Goal: Information Seeking & Learning: Learn about a topic

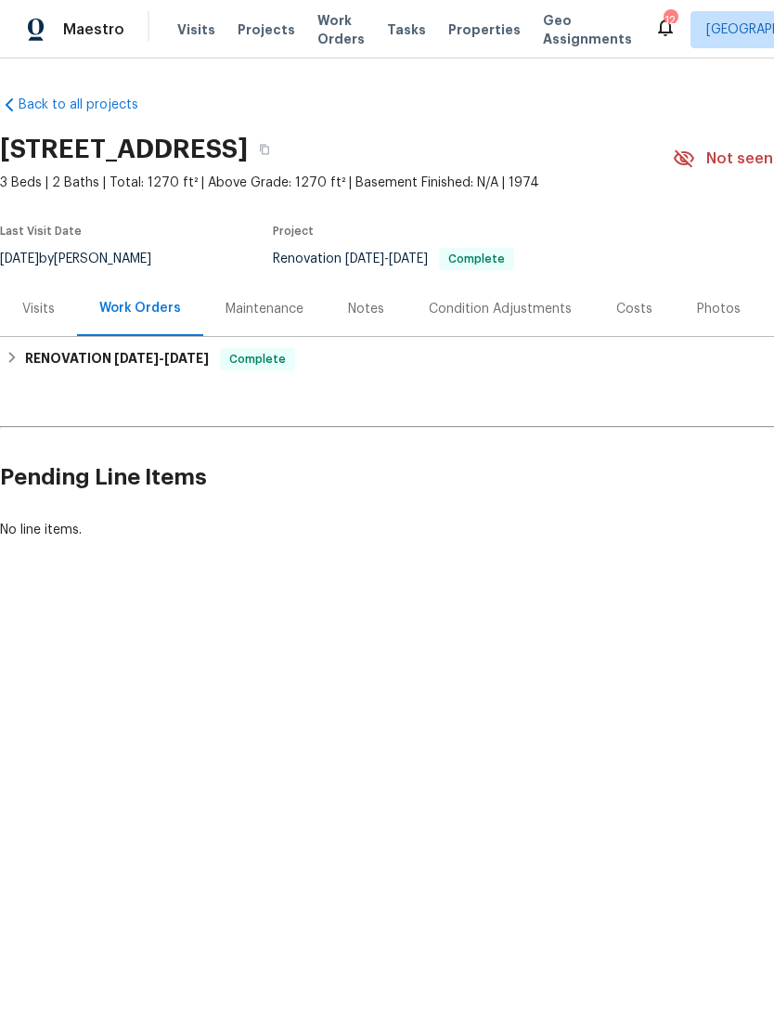
click at [157, 316] on div "Work Orders" at bounding box center [140, 308] width 82 height 19
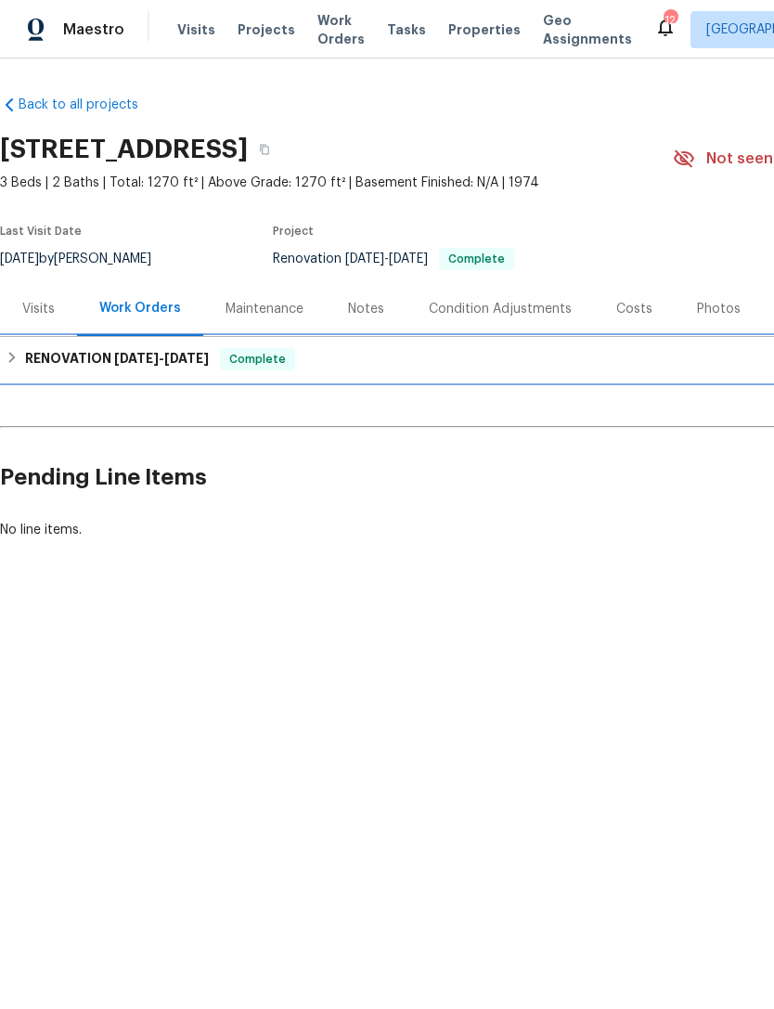
click at [166, 368] on h6 "RENOVATION [DATE] - [DATE]" at bounding box center [117, 359] width 184 height 22
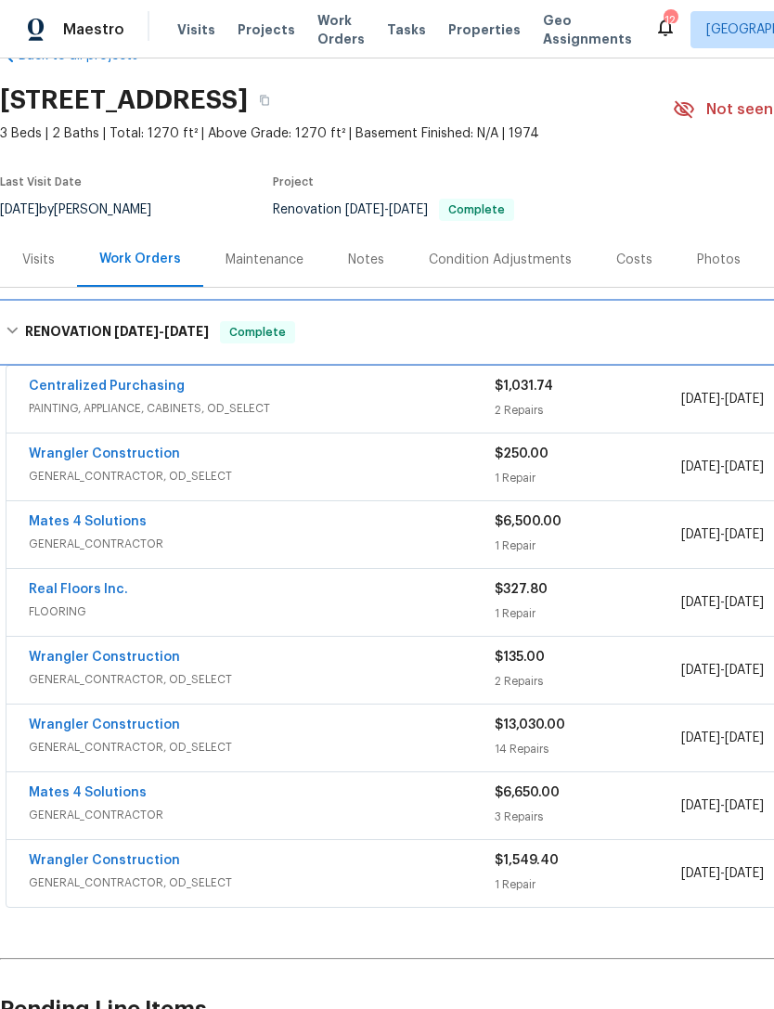
scroll to position [49, 0]
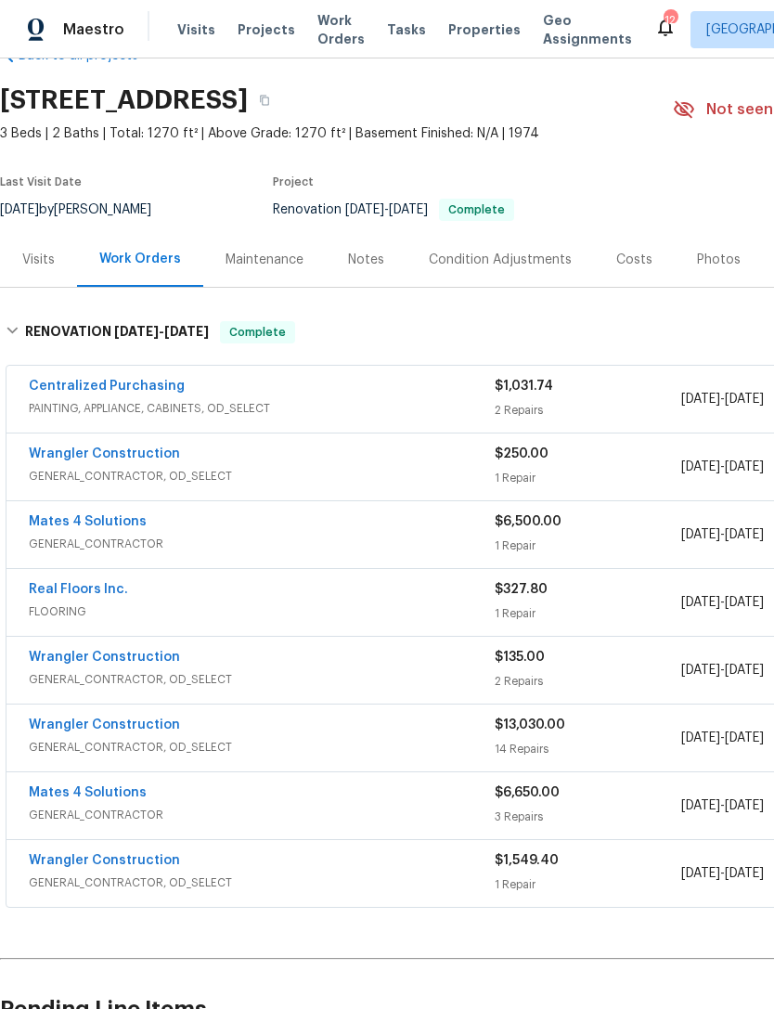
click at [168, 722] on link "Wrangler Construction" at bounding box center [104, 724] width 151 height 13
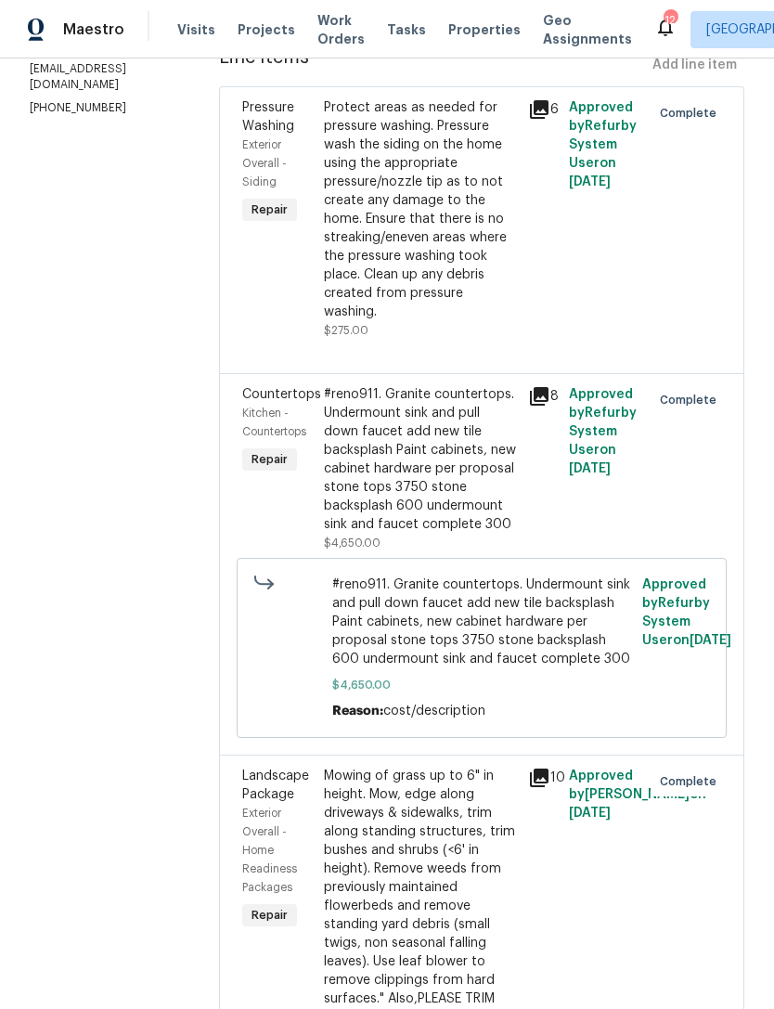
scroll to position [288, 0]
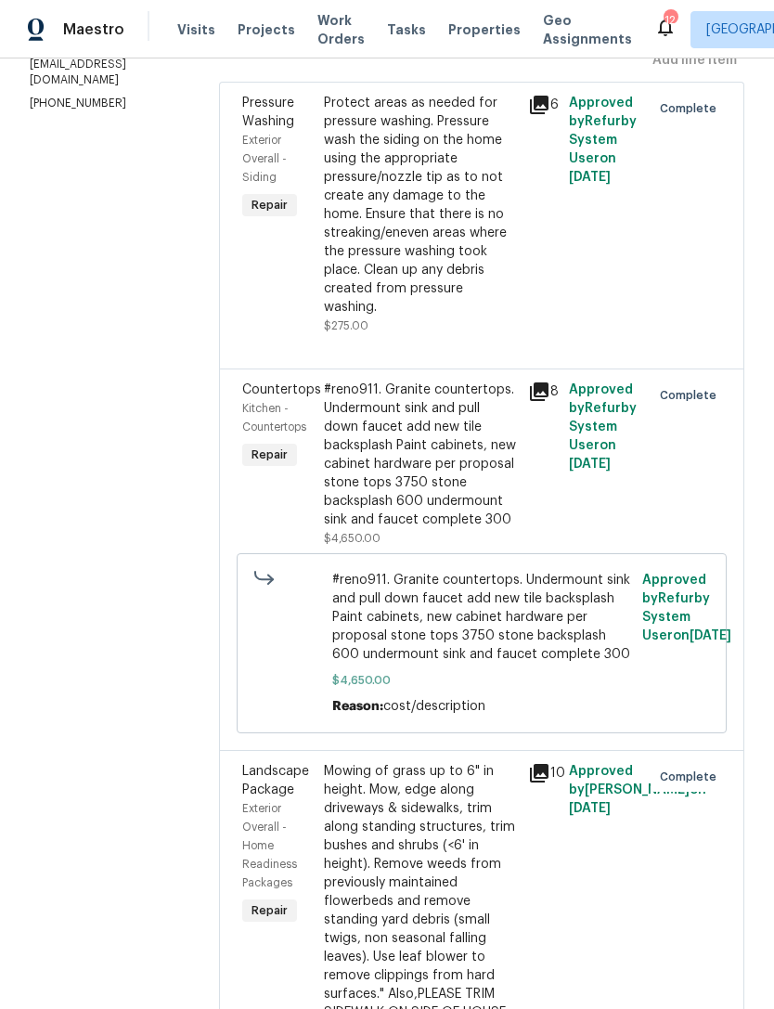
click at [383, 195] on div "Protect areas as needed for pressure washing. Pressure wash the siding on the h…" at bounding box center [420, 205] width 193 height 223
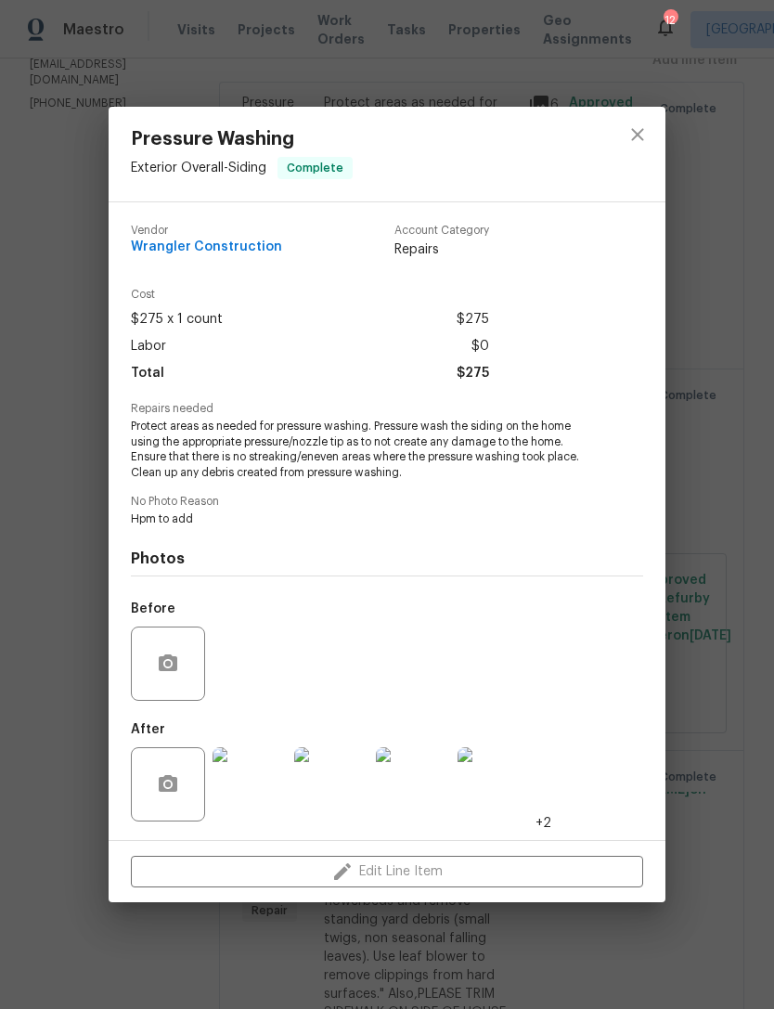
click at [496, 815] on img at bounding box center [495, 784] width 74 height 74
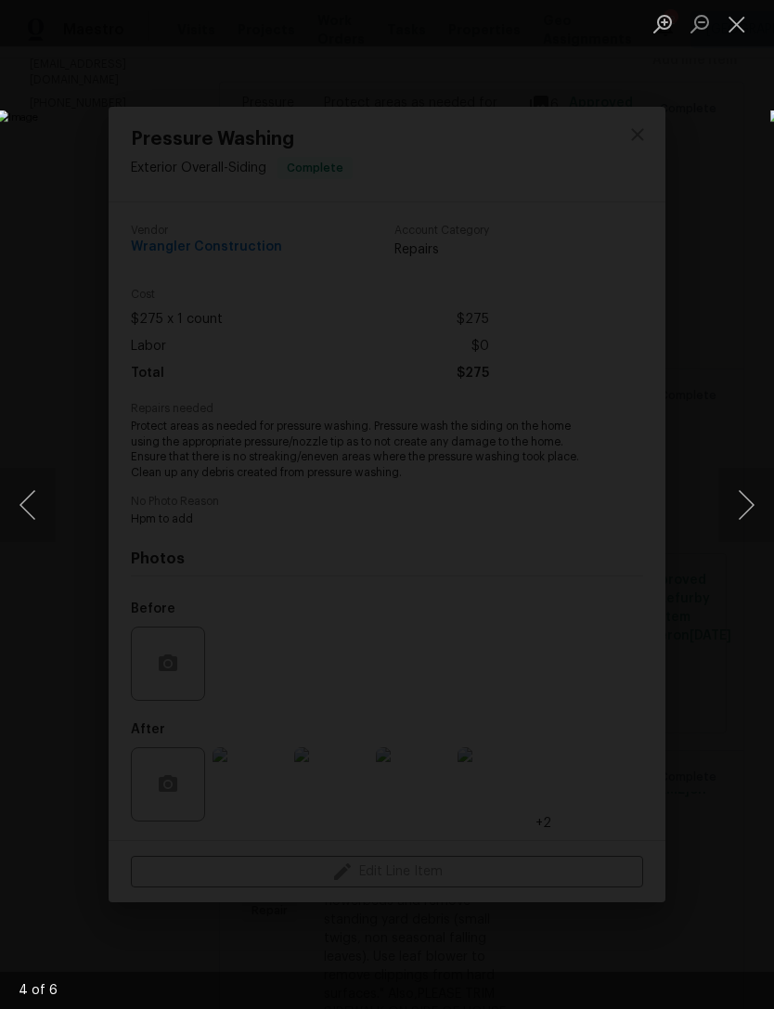
click at [751, 483] on button "Next image" at bounding box center [746, 505] width 56 height 74
click at [745, 493] on button "Next image" at bounding box center [746, 505] width 56 height 74
click at [736, 500] on button "Next image" at bounding box center [746, 505] width 56 height 74
click at [745, 501] on button "Next image" at bounding box center [746, 505] width 56 height 74
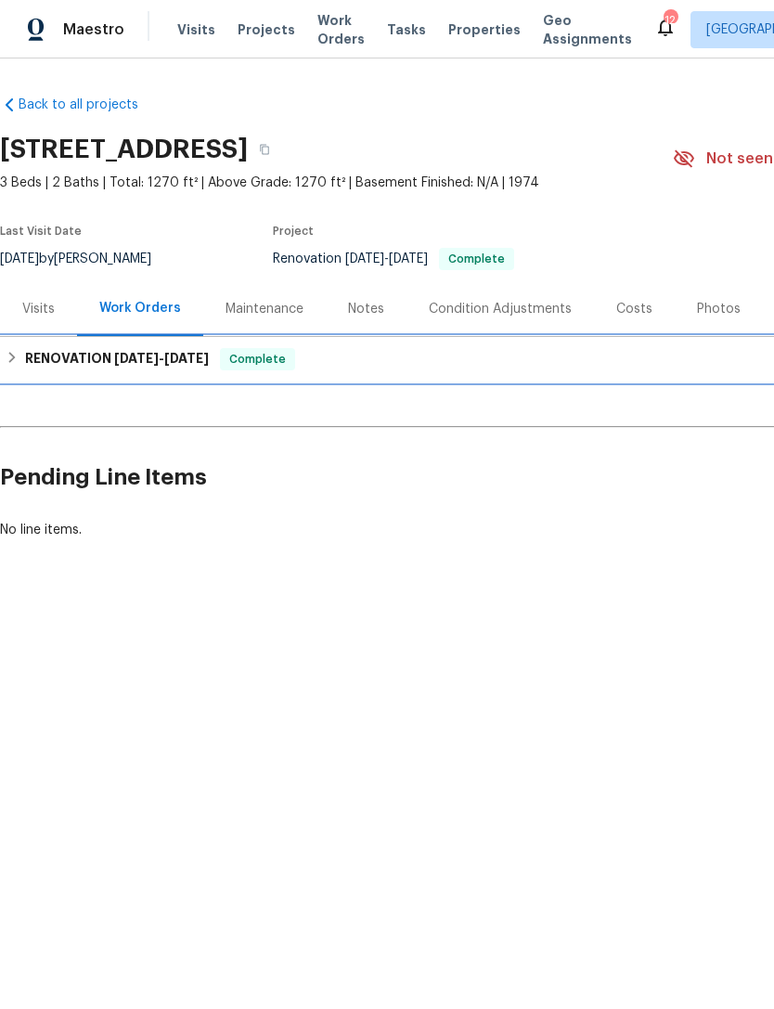
click at [133, 368] on h6 "RENOVATION [DATE] - [DATE]" at bounding box center [117, 359] width 184 height 22
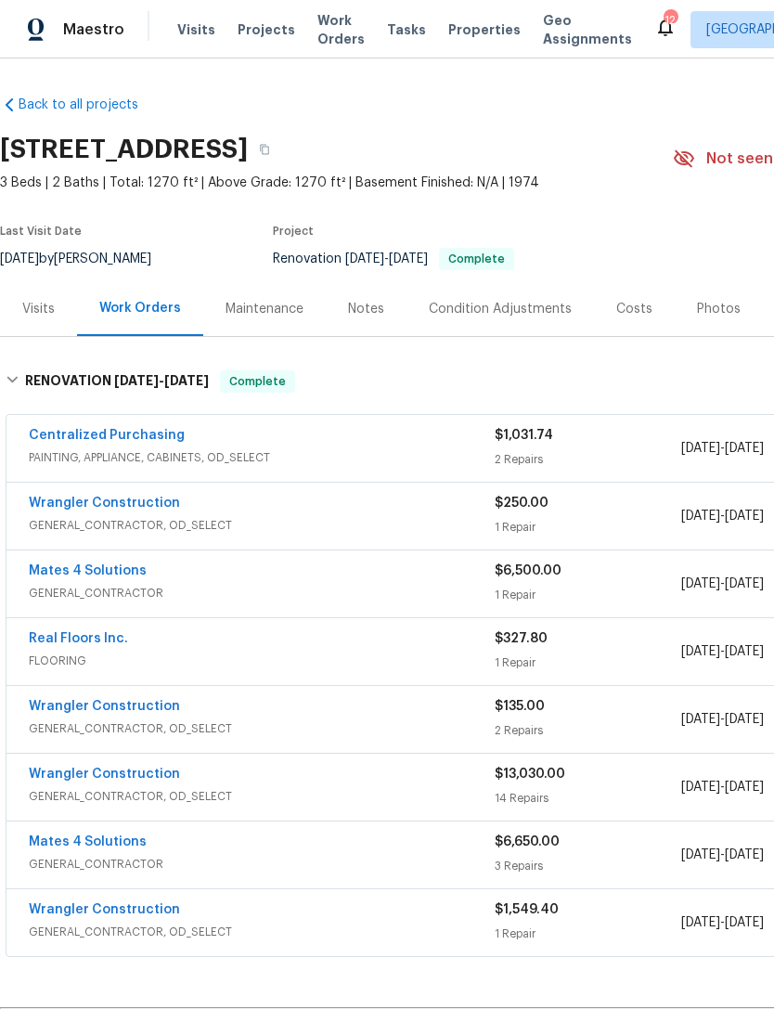
click at [545, 778] on span "$13,030.00" at bounding box center [530, 773] width 71 height 13
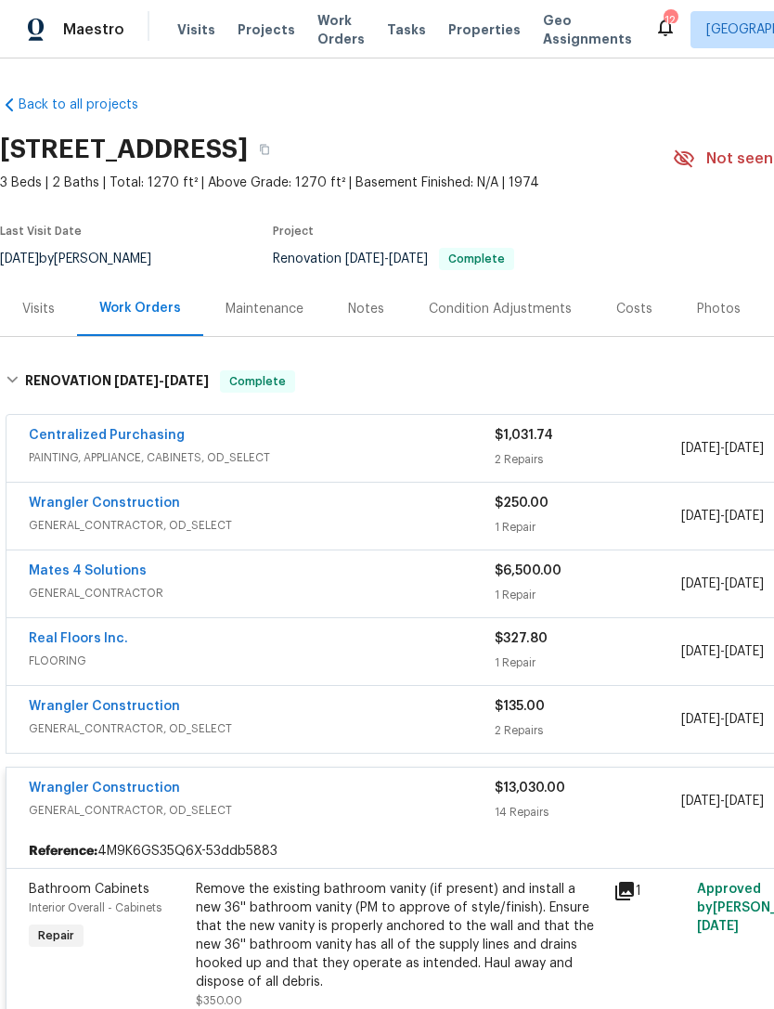
click at [502, 570] on span "$6,500.00" at bounding box center [528, 570] width 67 height 13
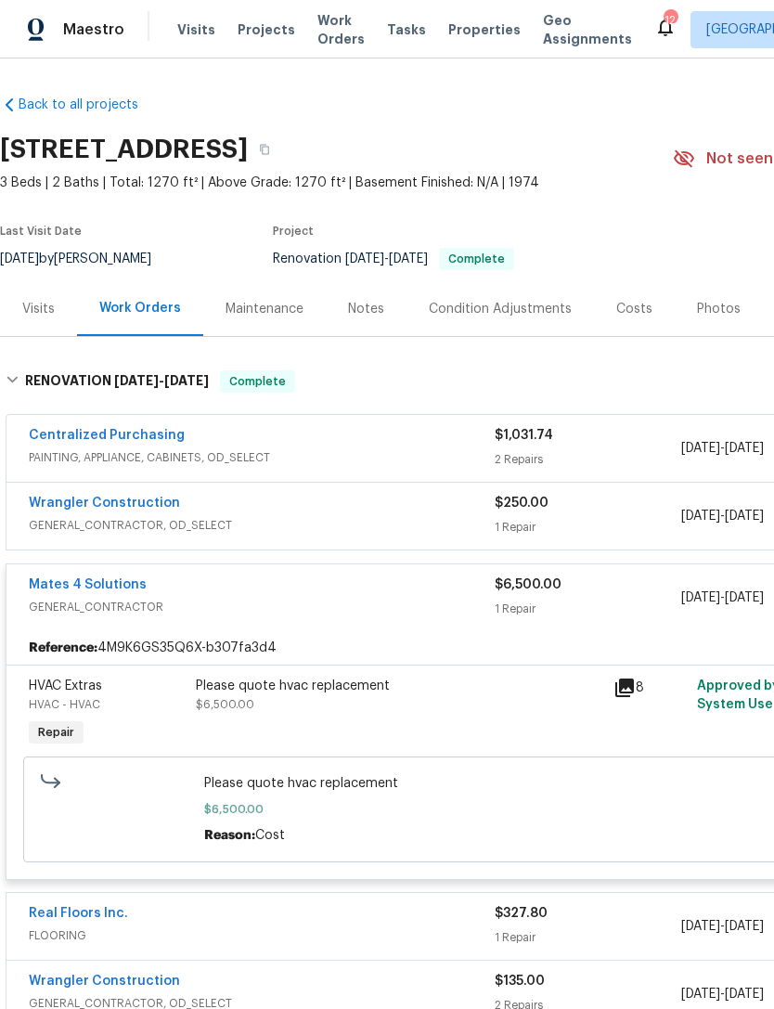
click at [137, 498] on link "Wrangler Construction" at bounding box center [104, 503] width 151 height 13
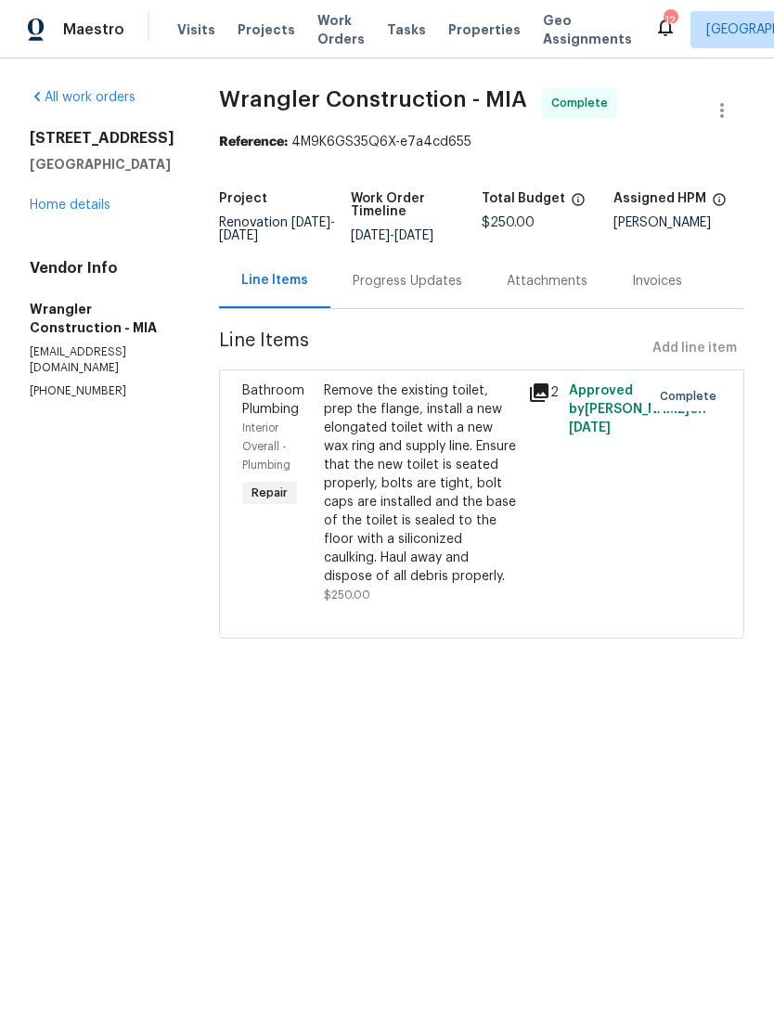
click at [241, 287] on div "Line Items" at bounding box center [274, 280] width 67 height 19
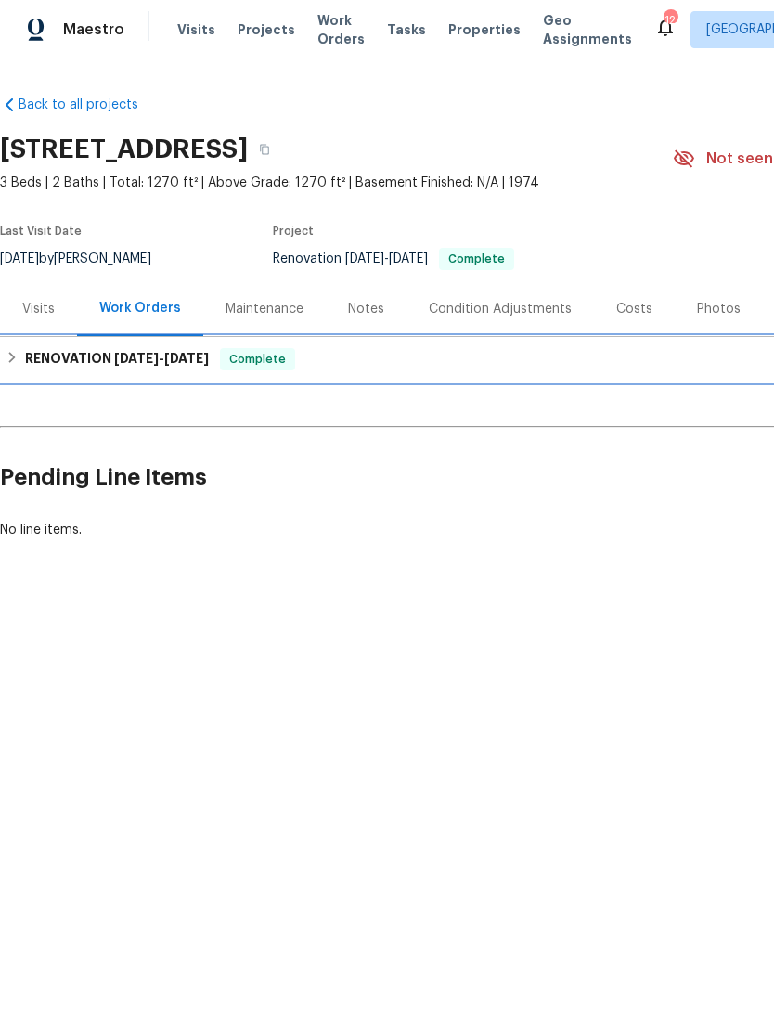
click at [144, 357] on span "[DATE]" at bounding box center [136, 358] width 45 height 13
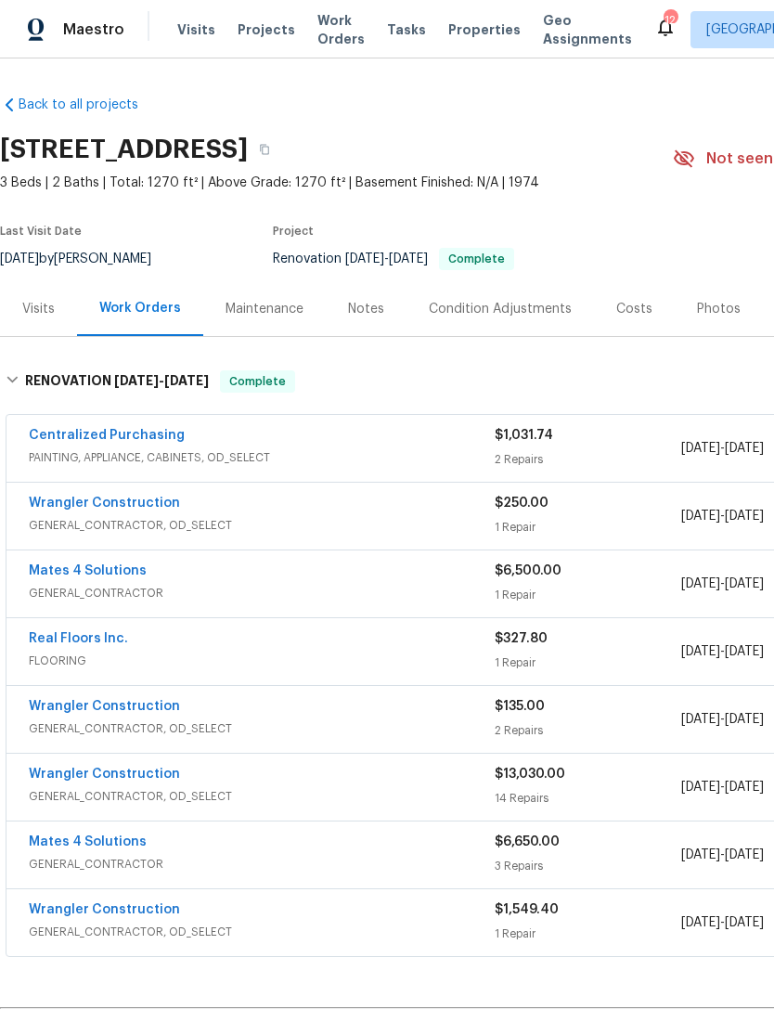
click at [555, 786] on div "$13,030.00 14 Repairs" at bounding box center [588, 787] width 187 height 45
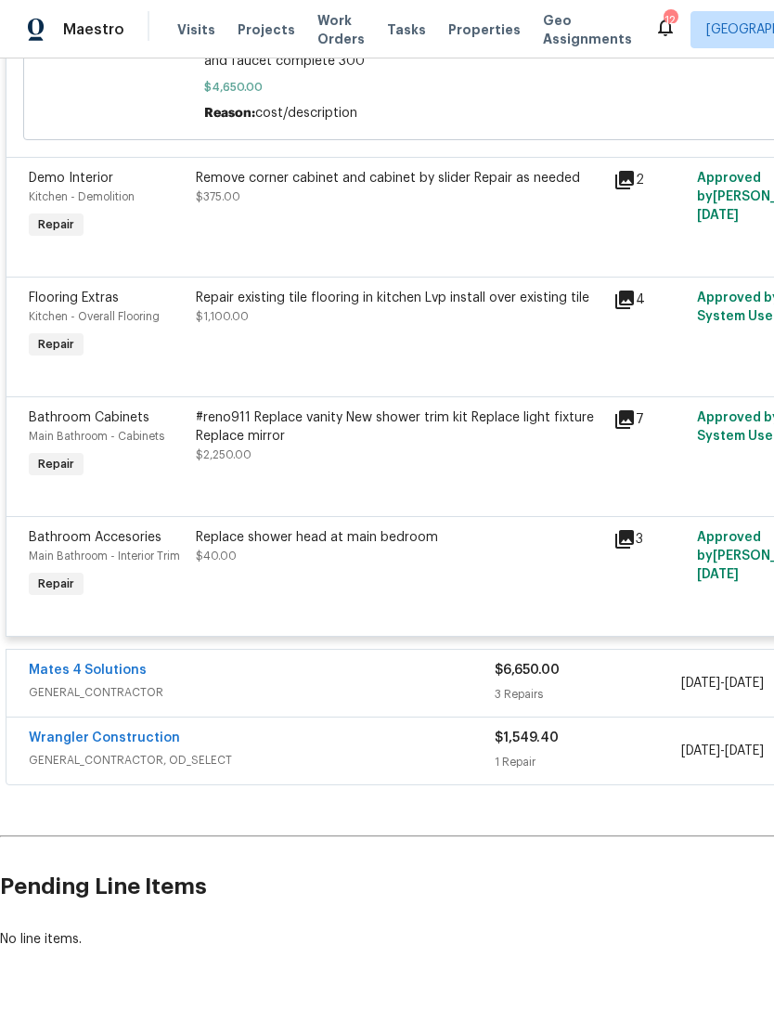
scroll to position [2772, 0]
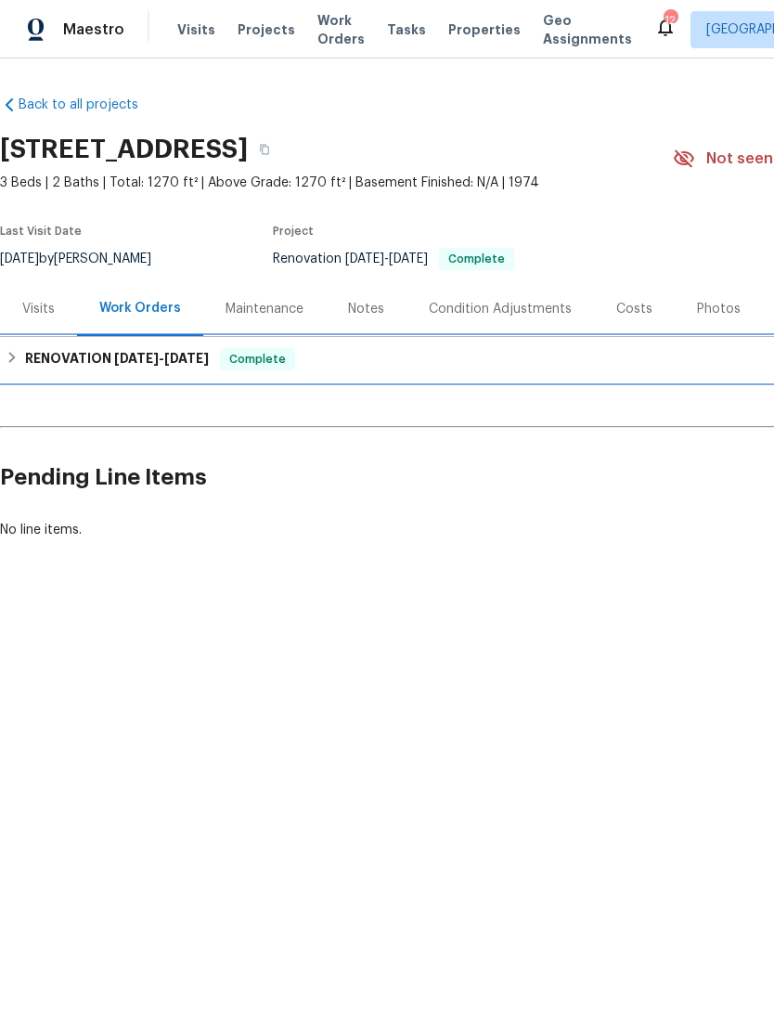
click at [153, 362] on span "[DATE]" at bounding box center [136, 358] width 45 height 13
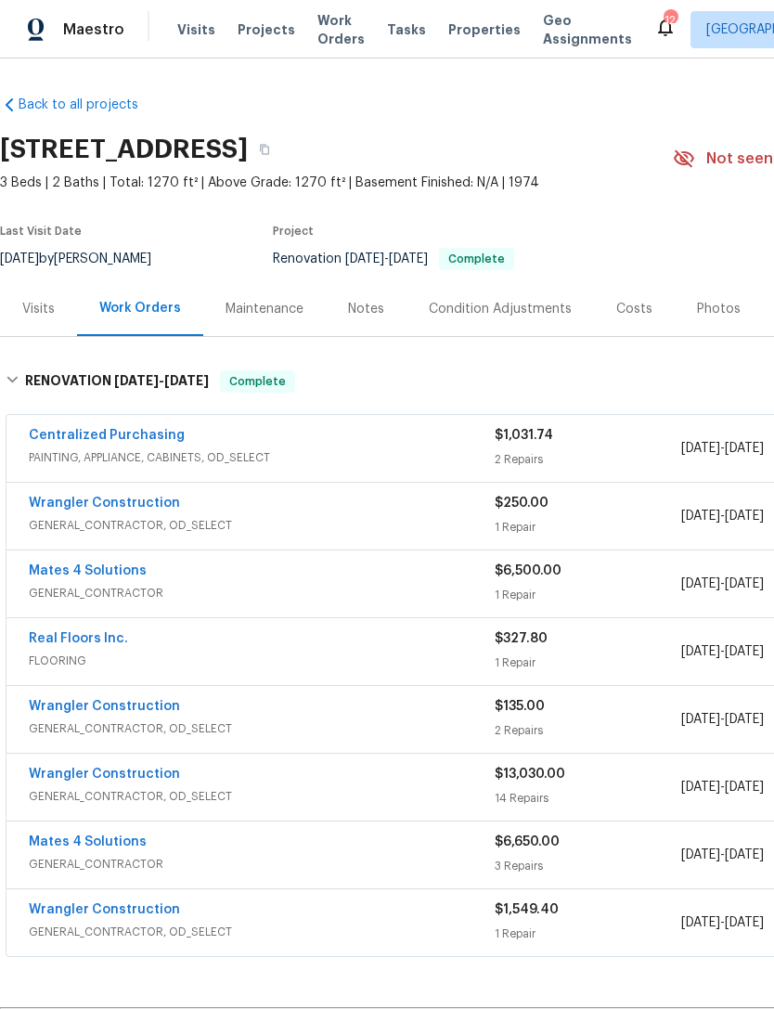
click at [169, 776] on link "Wrangler Construction" at bounding box center [104, 773] width 151 height 13
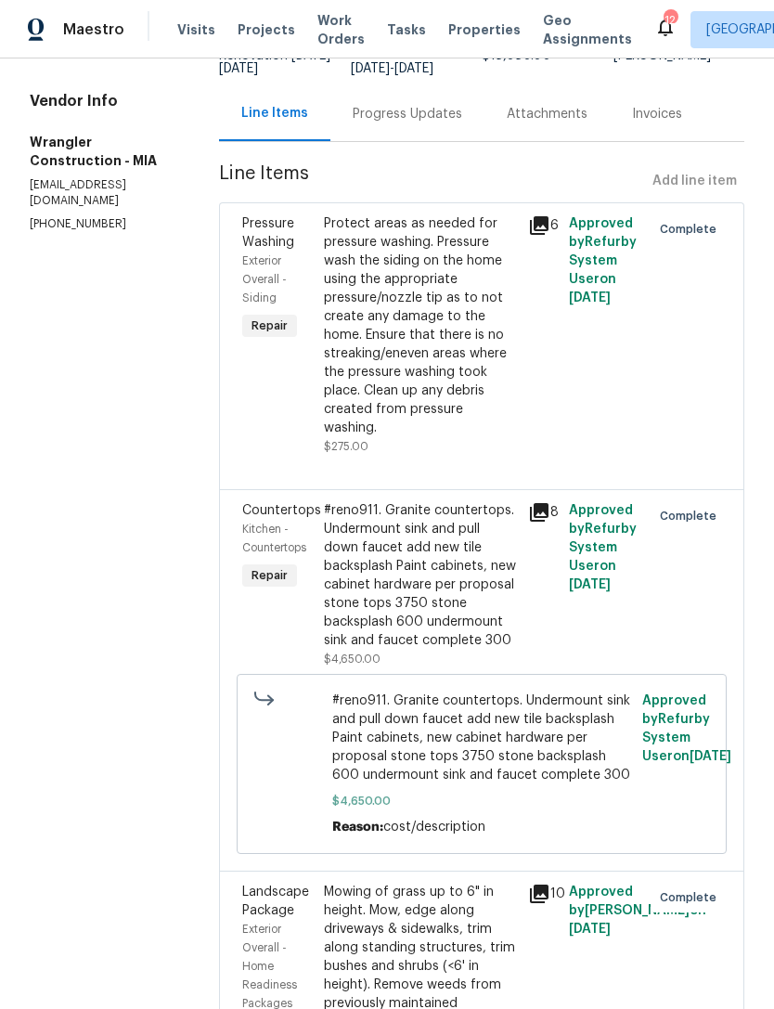
scroll to position [169, 0]
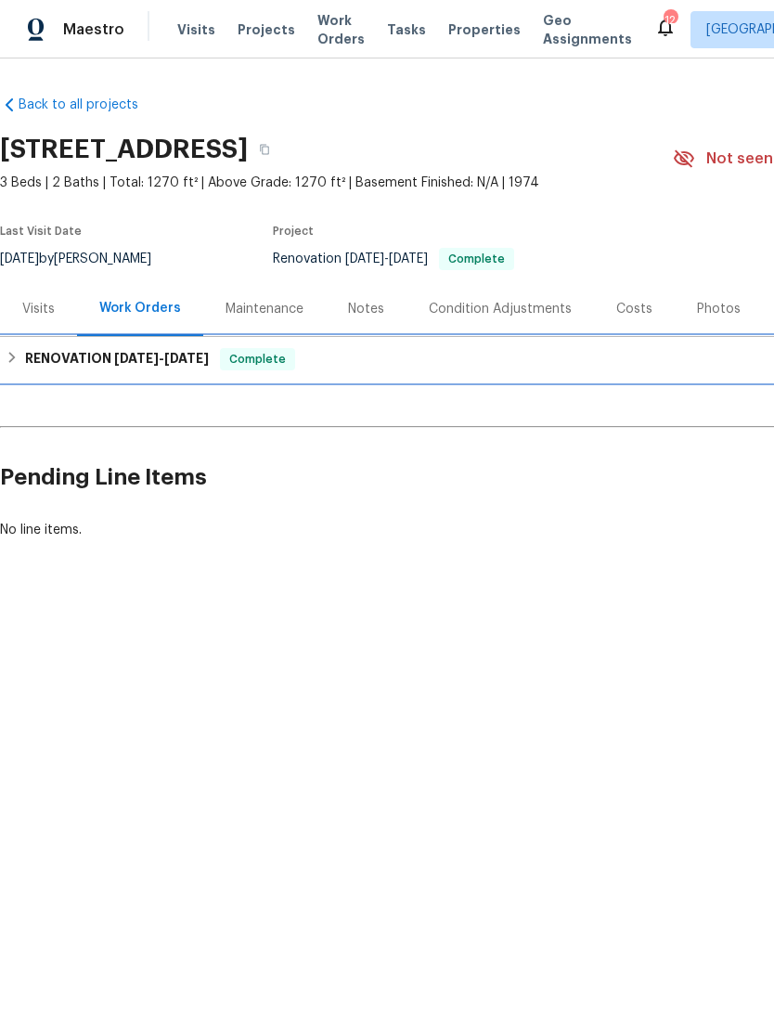
click at [196, 370] on div "RENOVATION [DATE] - [DATE] Complete" at bounding box center [524, 359] width 1049 height 45
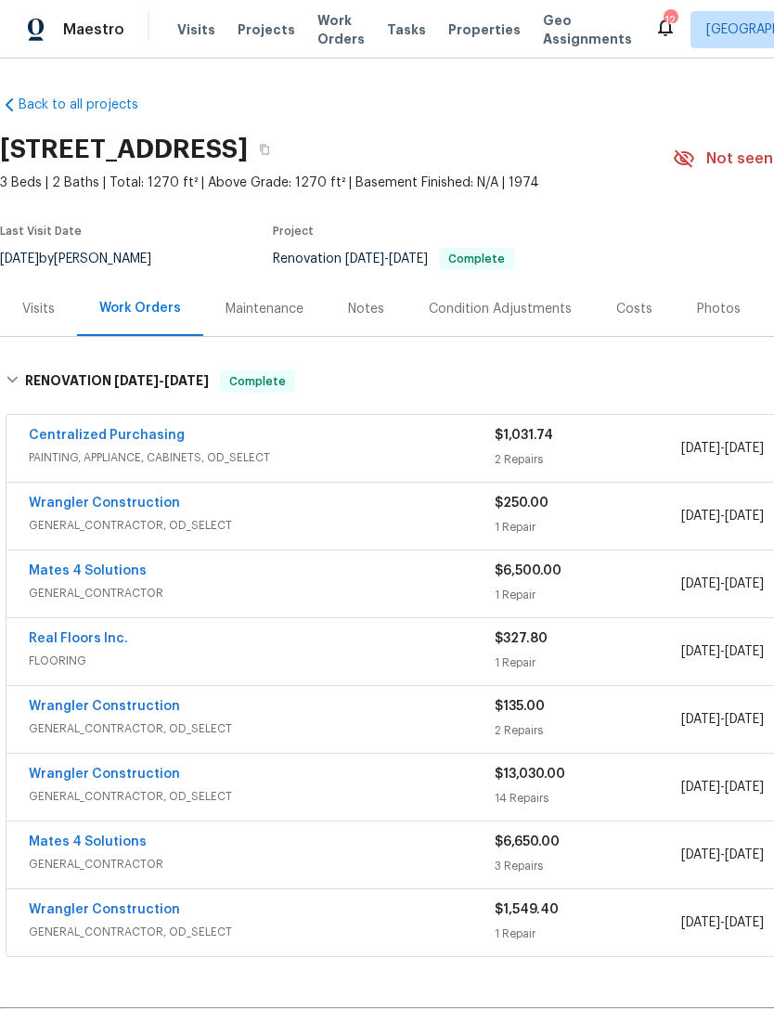
click at [142, 569] on div "Mates 4 Solutions" at bounding box center [262, 572] width 466 height 22
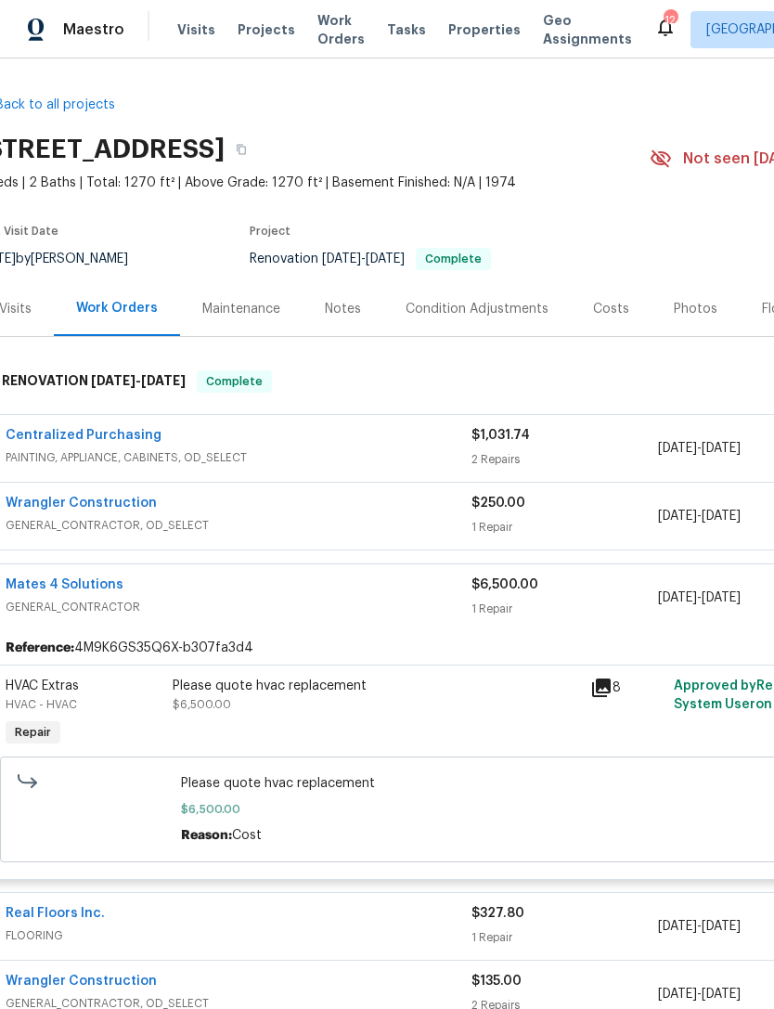
scroll to position [0, 23]
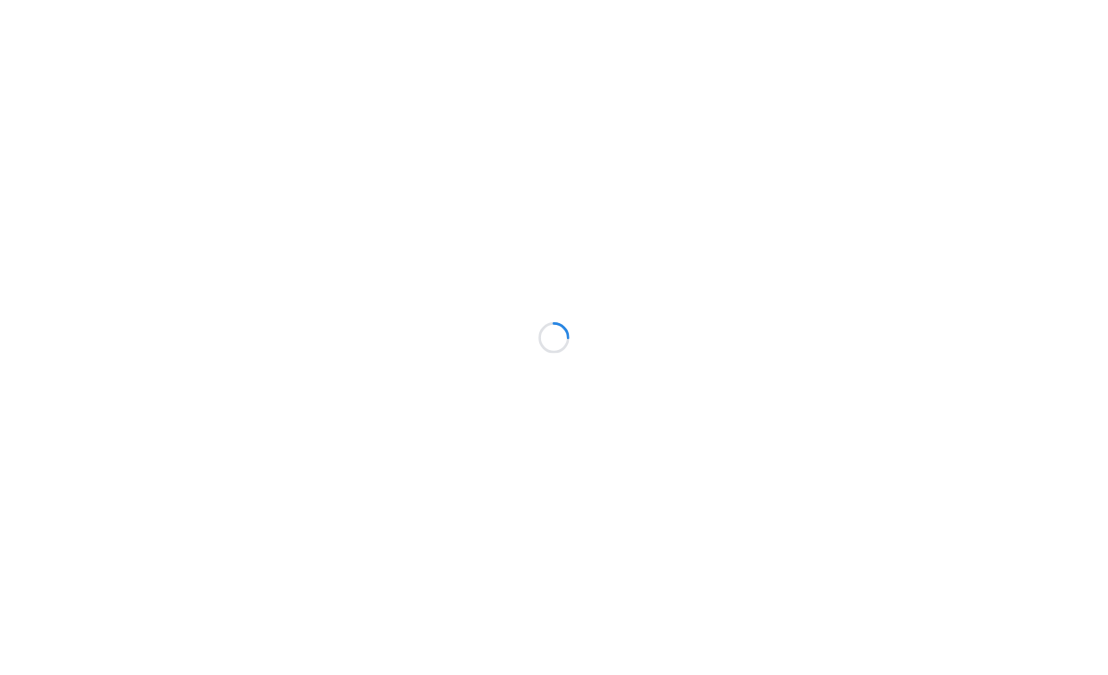
scroll to position [29, 0]
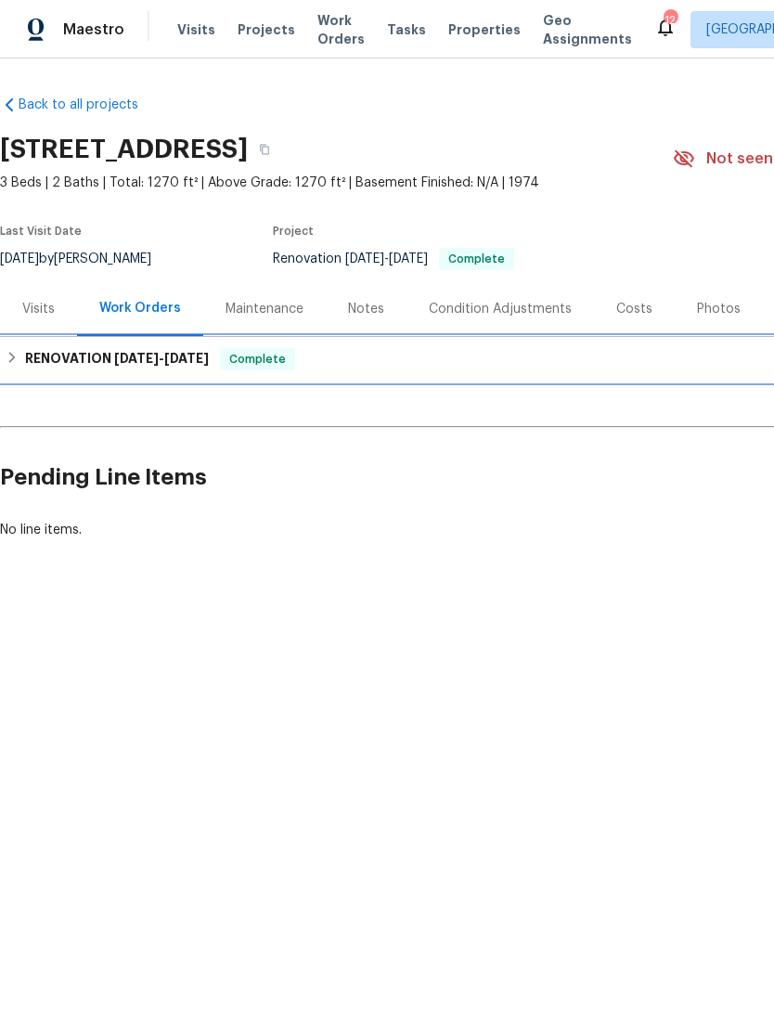
click at [137, 374] on div "RENOVATION [DATE] - [DATE] Complete" at bounding box center [524, 359] width 1049 height 45
